Goal: Transaction & Acquisition: Obtain resource

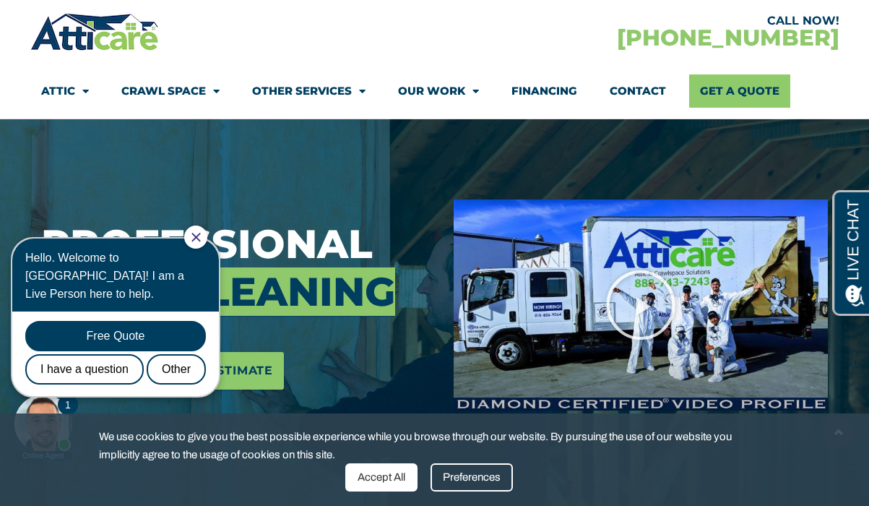
scroll to position [92, 0]
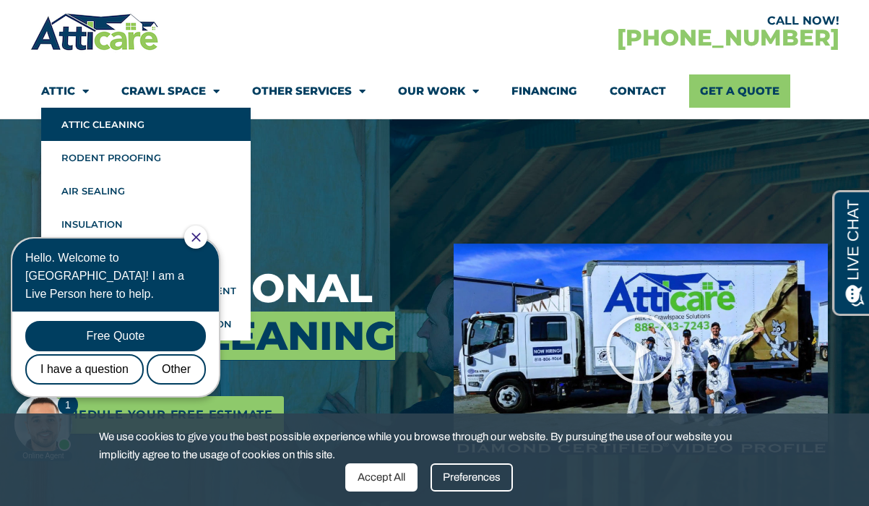
click at [80, 119] on link "Attic Cleaning" at bounding box center [146, 124] width 210 height 33
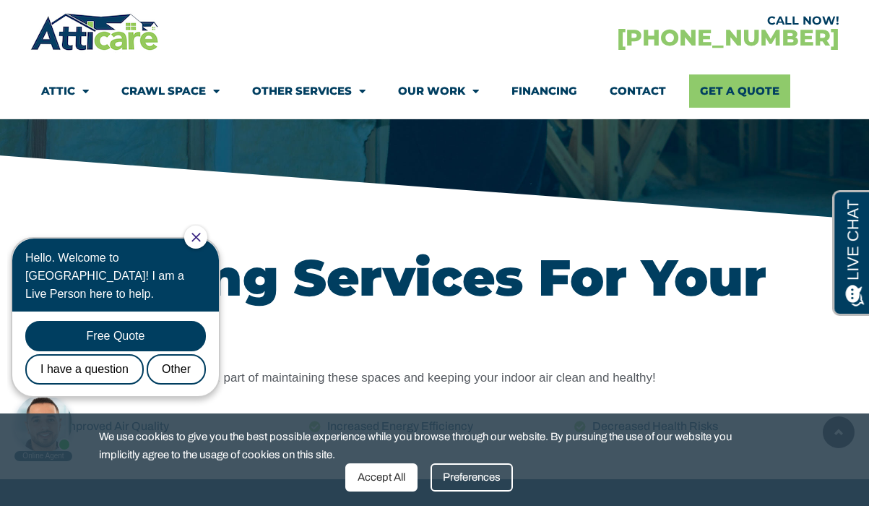
scroll to position [499, 0]
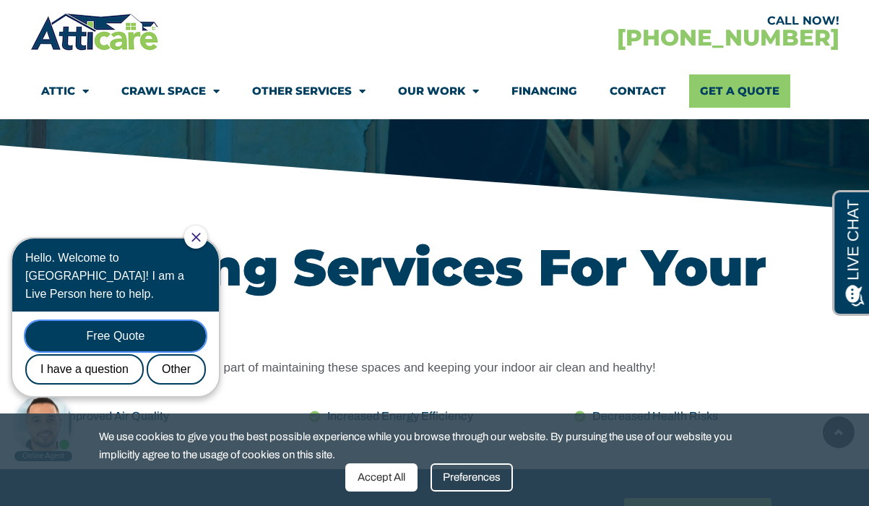
click at [123, 326] on div "Free Quote" at bounding box center [115, 336] width 181 height 30
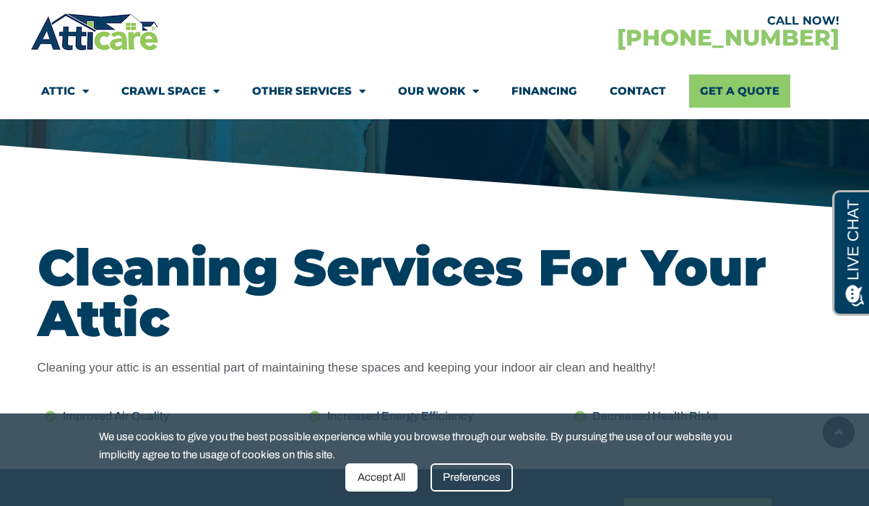
scroll to position [0, 0]
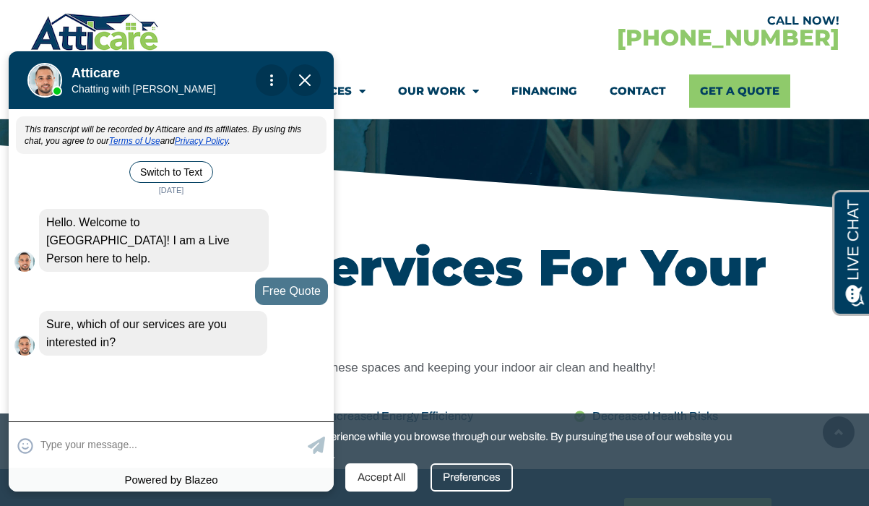
click at [177, 456] on textarea at bounding box center [172, 445] width 264 height 28
type input "attic cleaning"
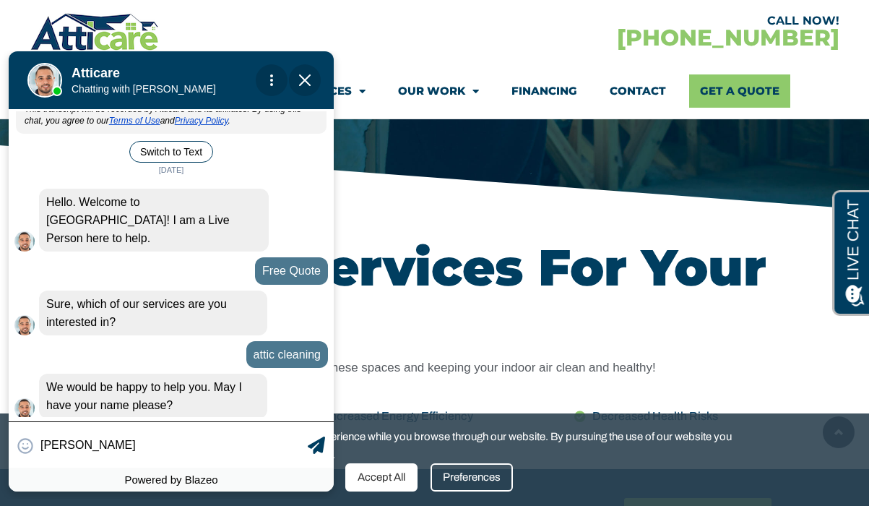
type input "christopher"
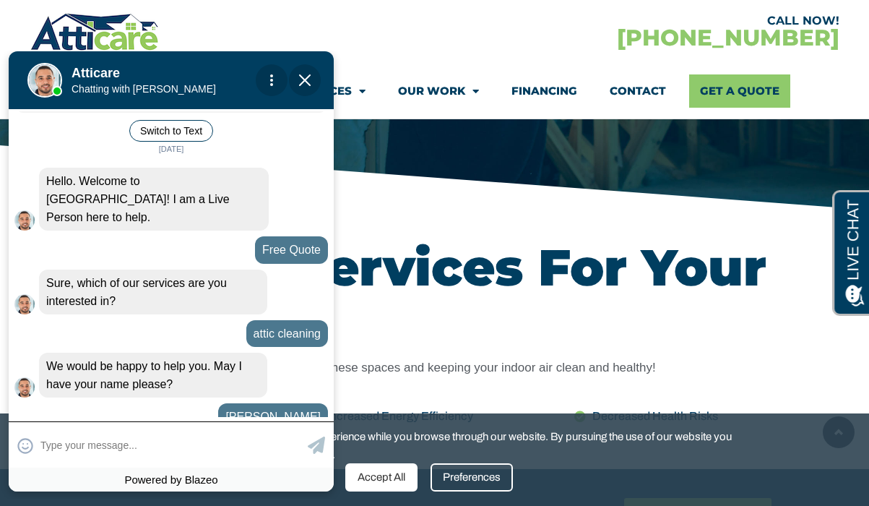
scroll to position [53, 0]
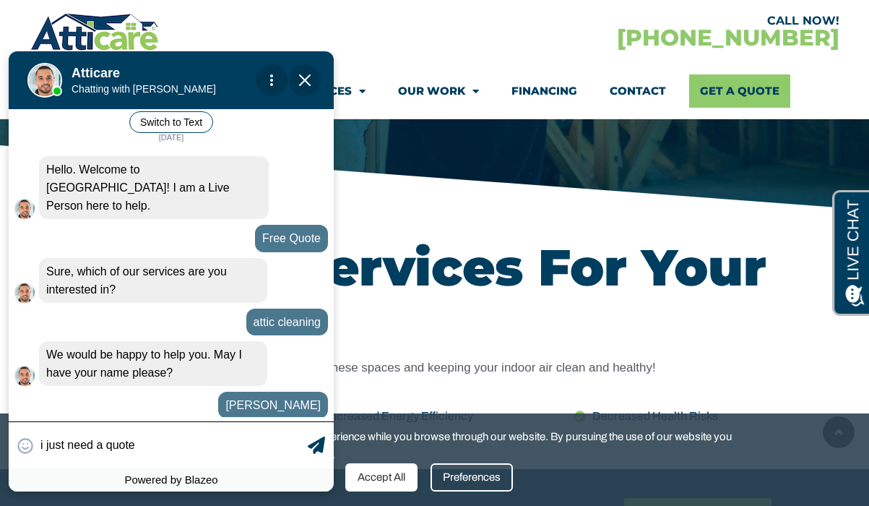
type input "i just need a quote."
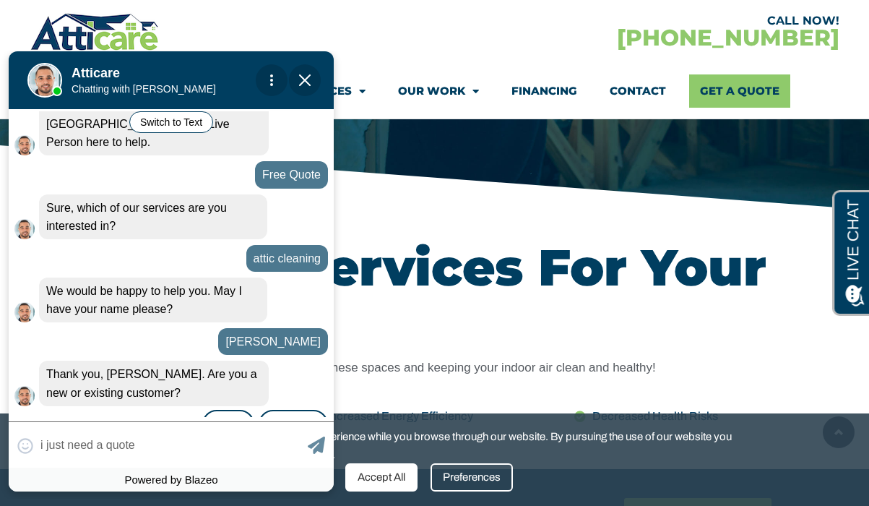
scroll to position [138, 0]
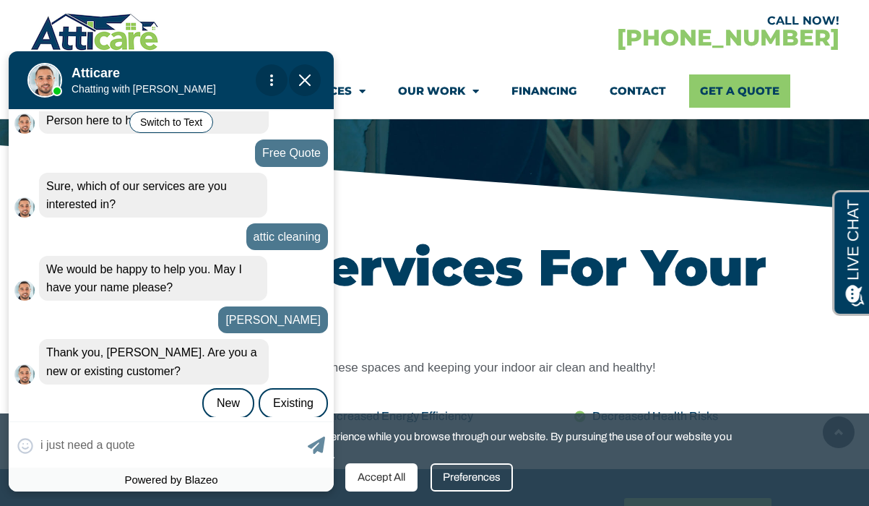
click at [98, 442] on div "😀 😁 😂 😃 😄 😅 😆 😇 😈 😉 😊 😋 😌 😍 😎 😏 😐 😑 😒 😓 😔 😕 😖 😗 😘 😛 😝 😞 😟 😠 😡 😢 😣 😤 😥 😦 i just …" at bounding box center [171, 444] width 325 height 46
click at [228, 388] on div "New" at bounding box center [228, 403] width 52 height 30
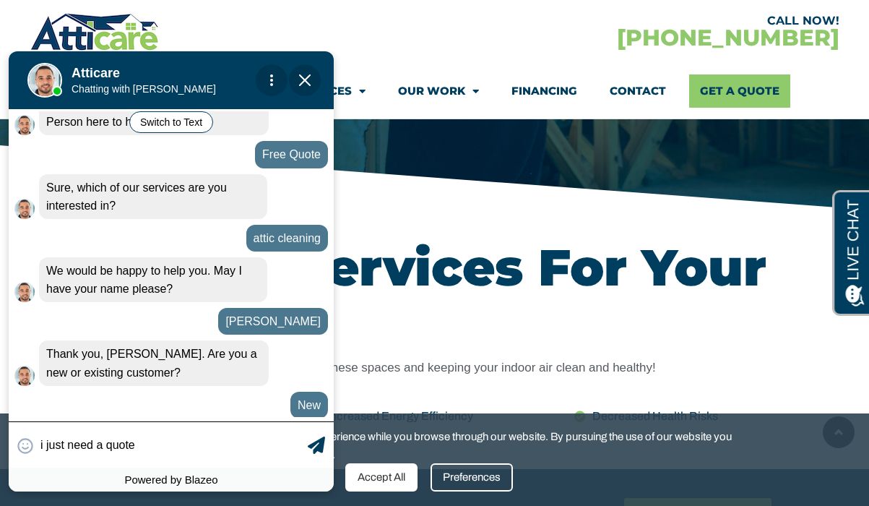
click at [223, 442] on textarea "i just need a quote" at bounding box center [172, 445] width 264 height 28
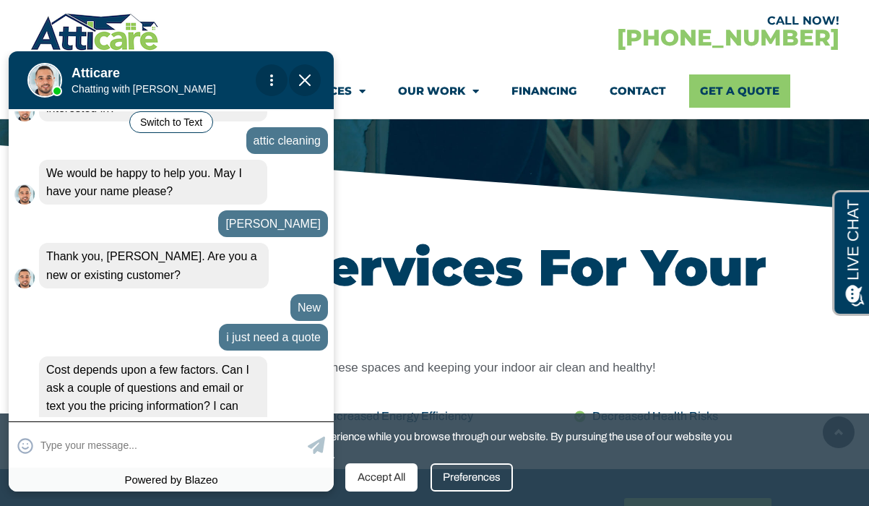
scroll to position [254, 0]
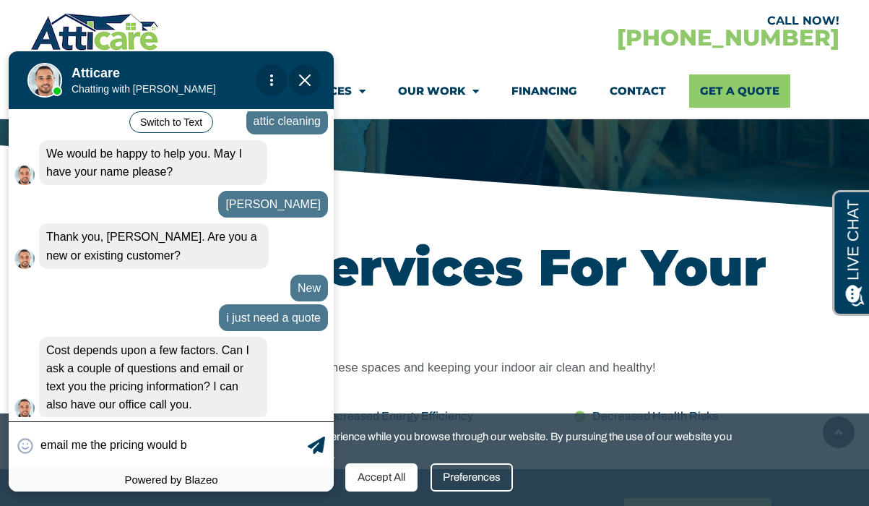
type input "email me the pricing would be"
type textarea "email me the pricing would be"
type input "email me the pricing would be"
type textarea "email me the pricing would be great"
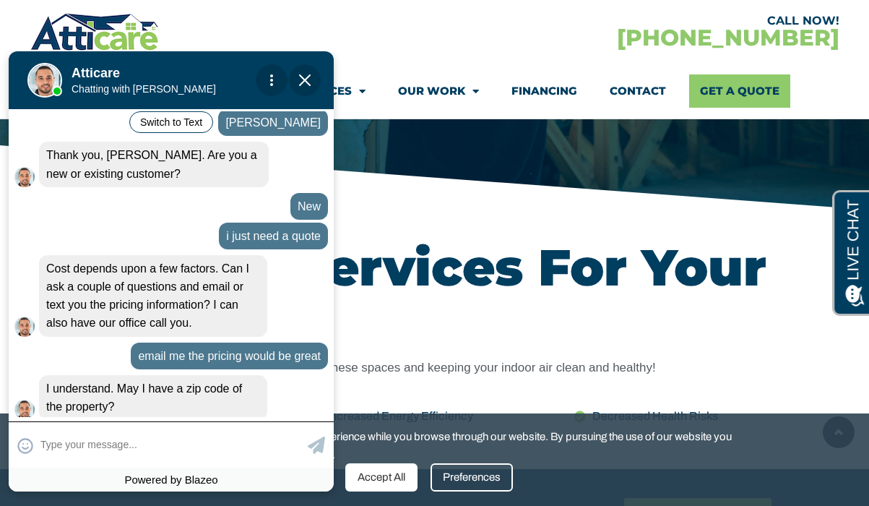
scroll to position [337, 0]
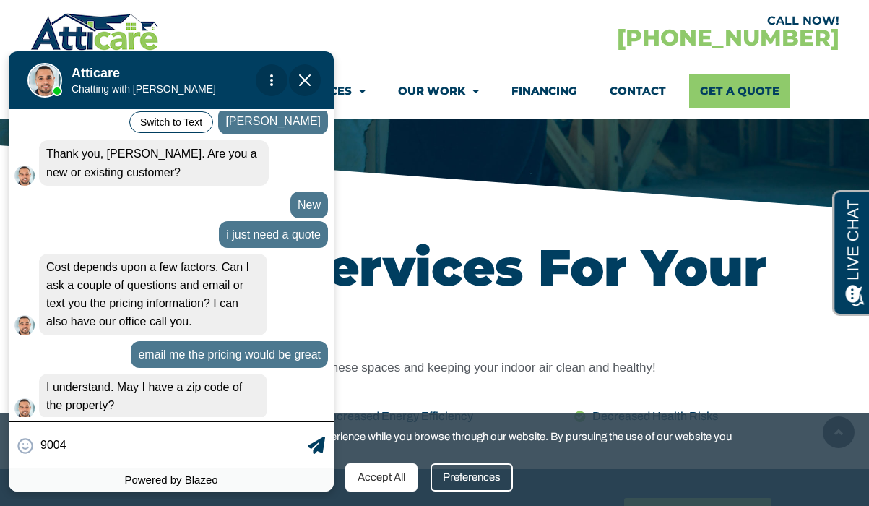
type input "90047"
click at [158, 449] on input "90047" at bounding box center [172, 445] width 264 height 28
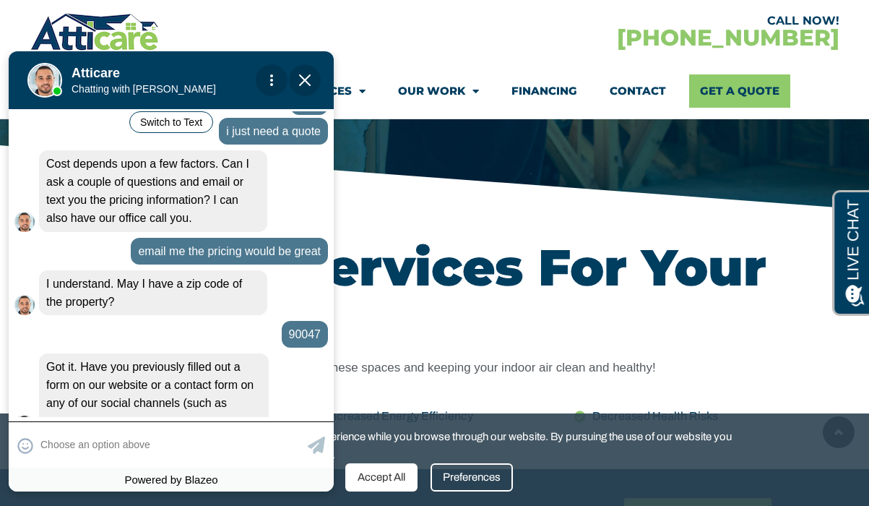
scroll to position [491, 0]
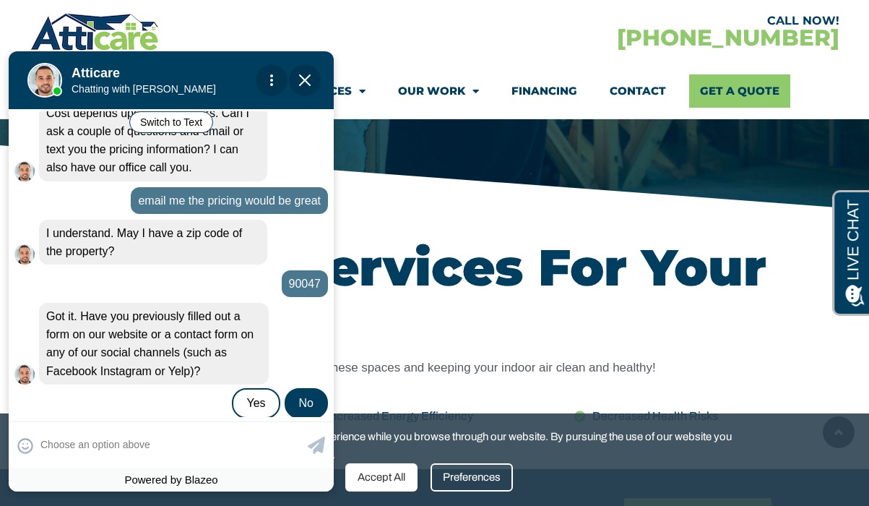
click at [296, 388] on div "No" at bounding box center [306, 403] width 43 height 30
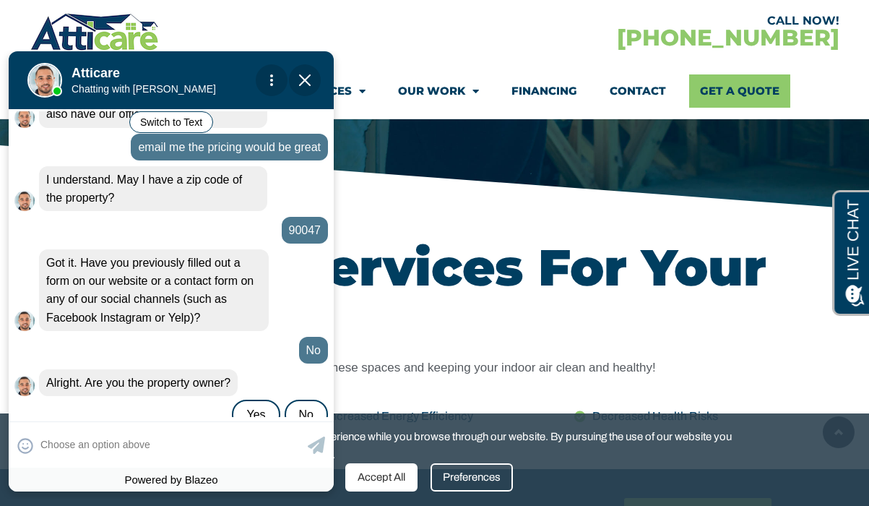
scroll to position [556, 0]
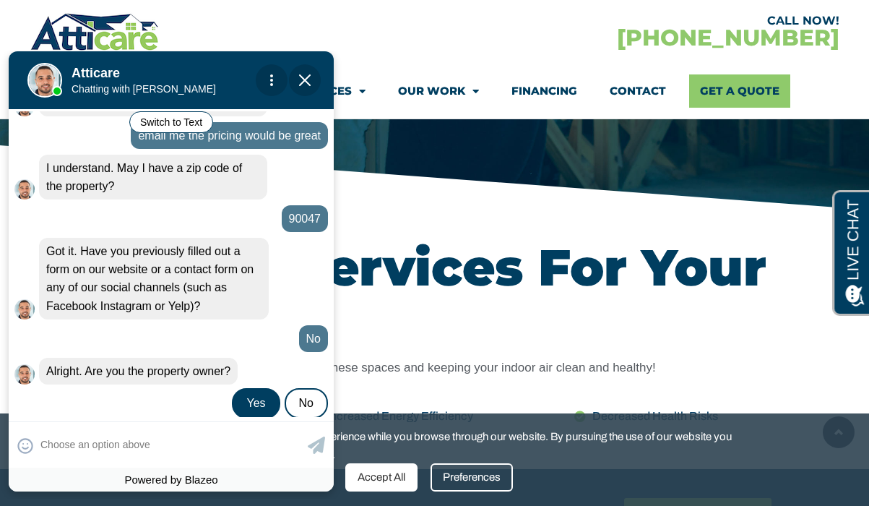
click at [257, 388] on div "Yes" at bounding box center [256, 403] width 48 height 30
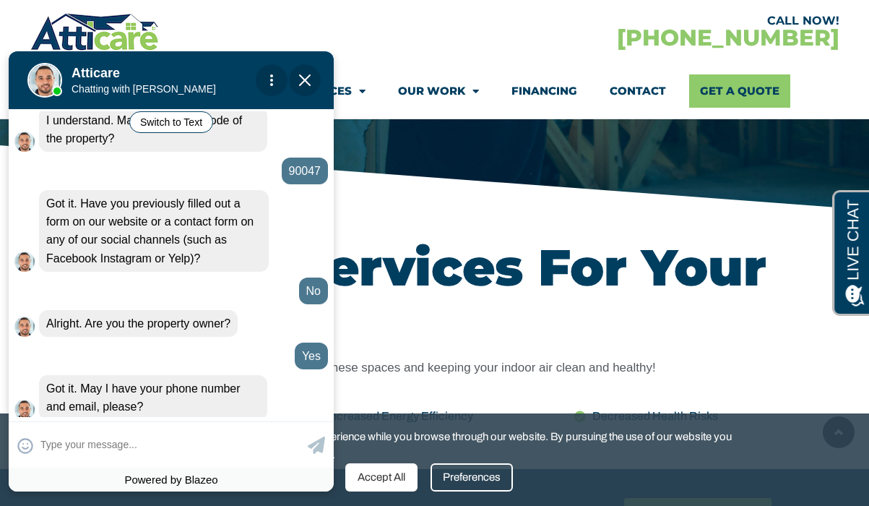
scroll to position [605, 0]
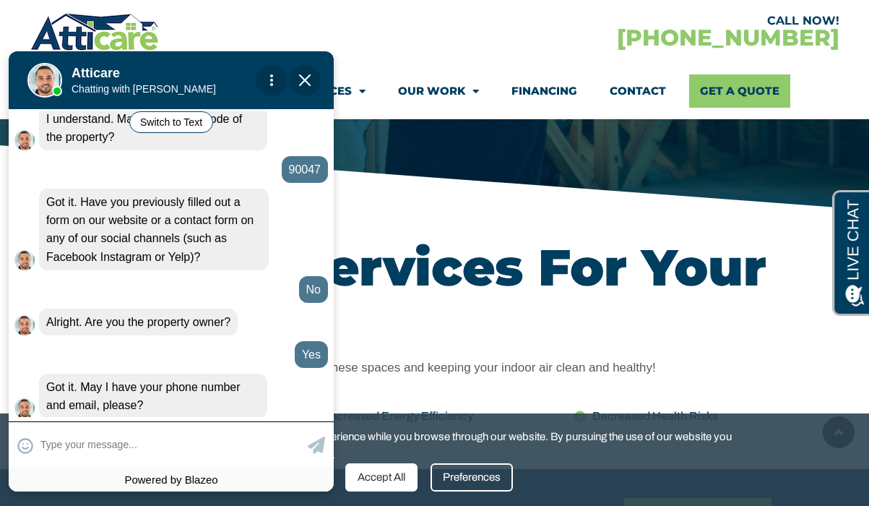
click at [193, 441] on textarea at bounding box center [172, 445] width 264 height 28
type input "just email. cal90031@gmail.com"
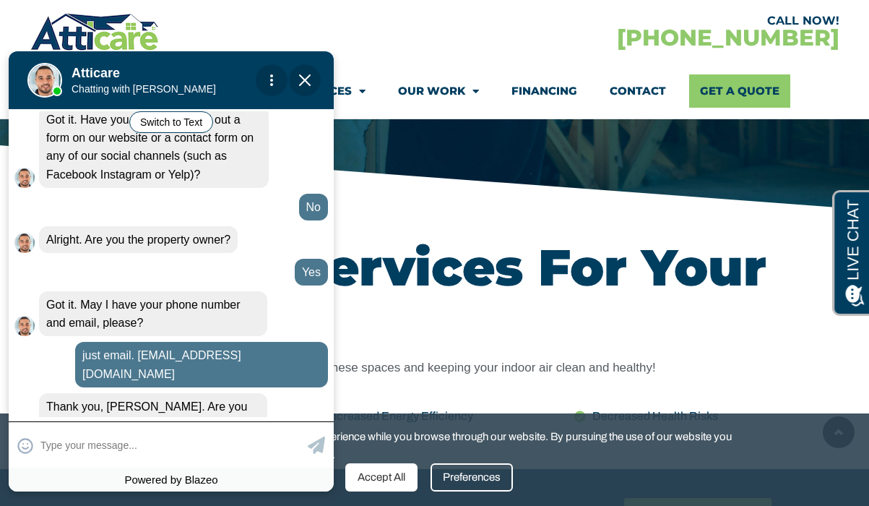
scroll to position [689, 0]
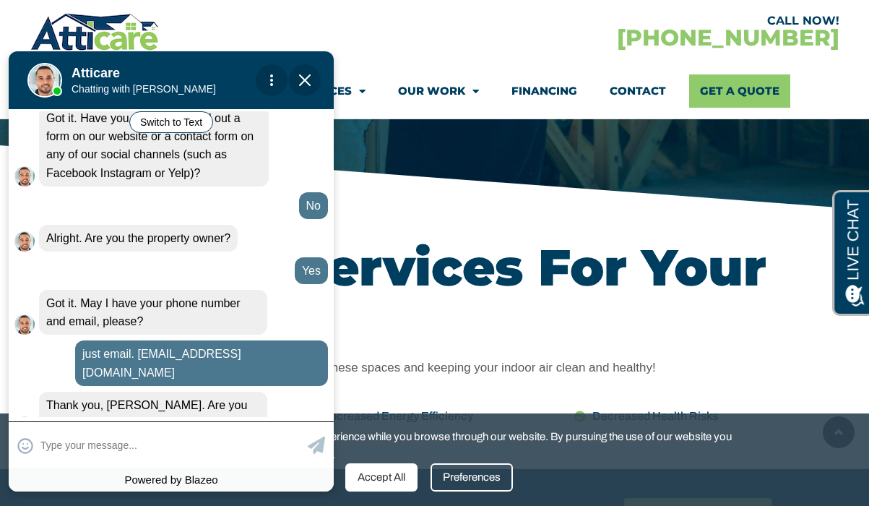
click at [193, 441] on input "text" at bounding box center [172, 445] width 264 height 28
type input "no"
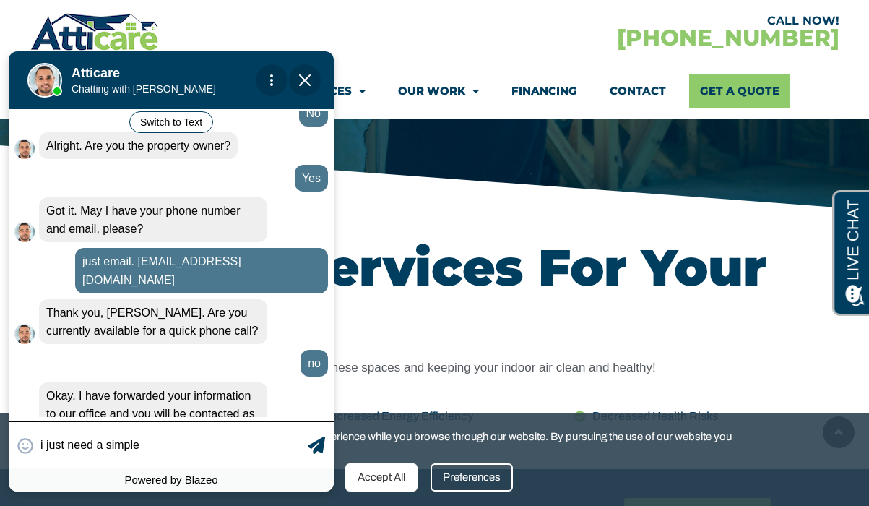
scroll to position [808, 0]
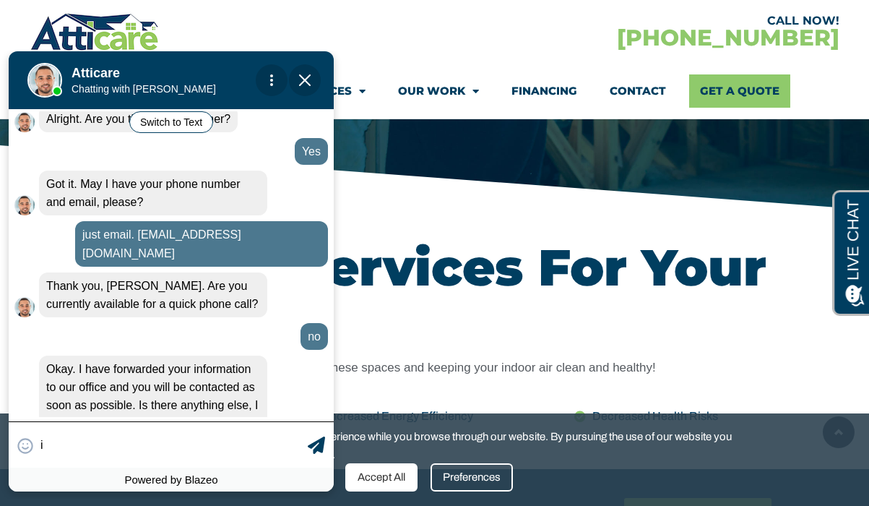
type input "i"
type input "that's all thanks."
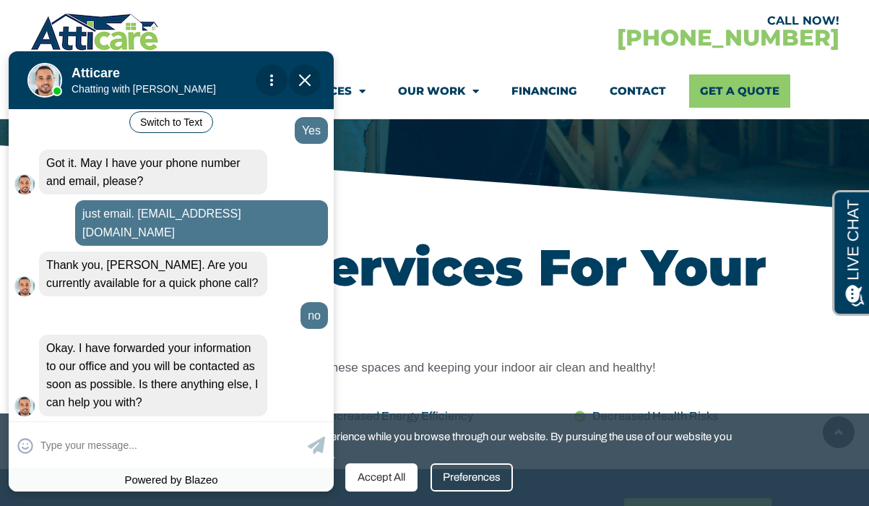
scroll to position [841, 0]
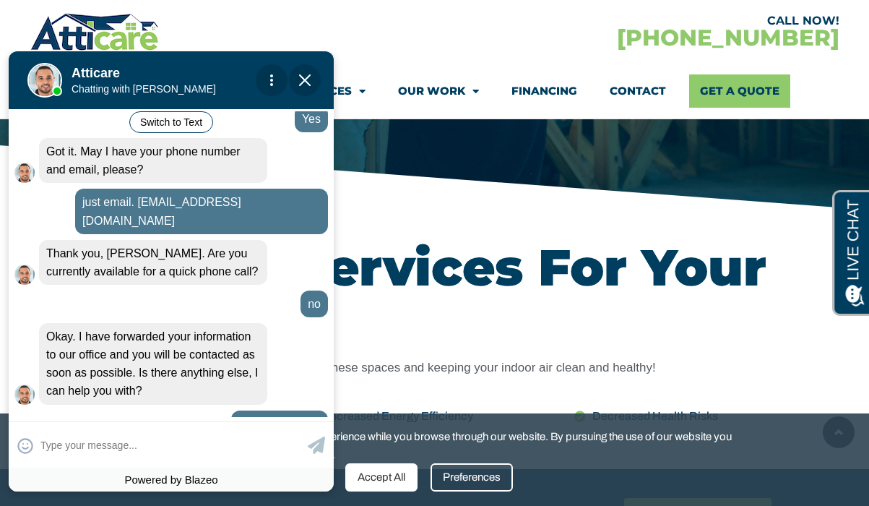
click at [311, 86] on span "Close Chat" at bounding box center [305, 80] width 32 height 32
